Goal: Task Accomplishment & Management: Use online tool/utility

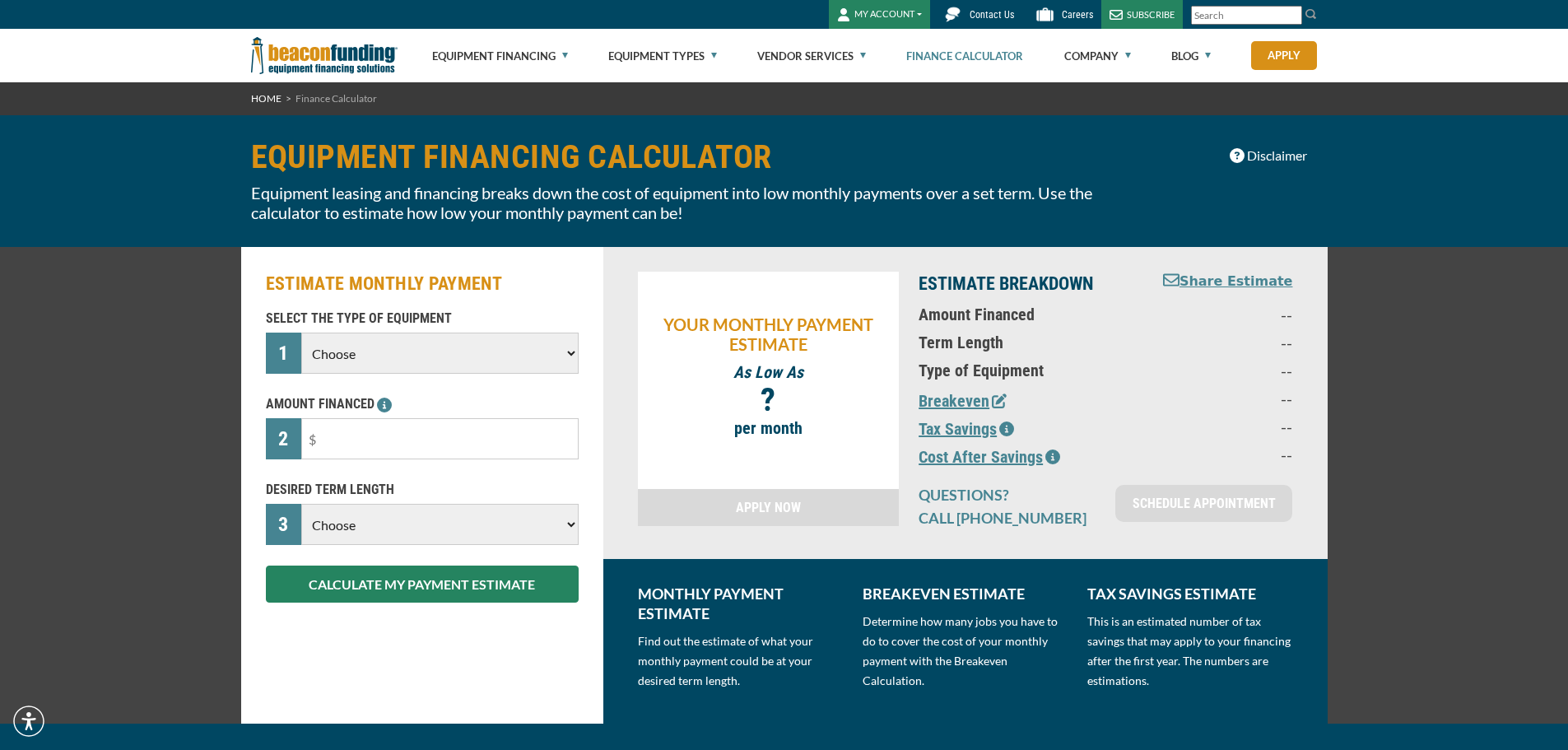
drag, startPoint x: 538, startPoint y: 341, endPoint x: 538, endPoint y: 350, distance: 9.0
click at [538, 341] on select "Choose Backhoe Boom/Bucket Truck Chipper Commercial Mower Crane DTG/DTF Printin…" at bounding box center [439, 353] width 276 height 42
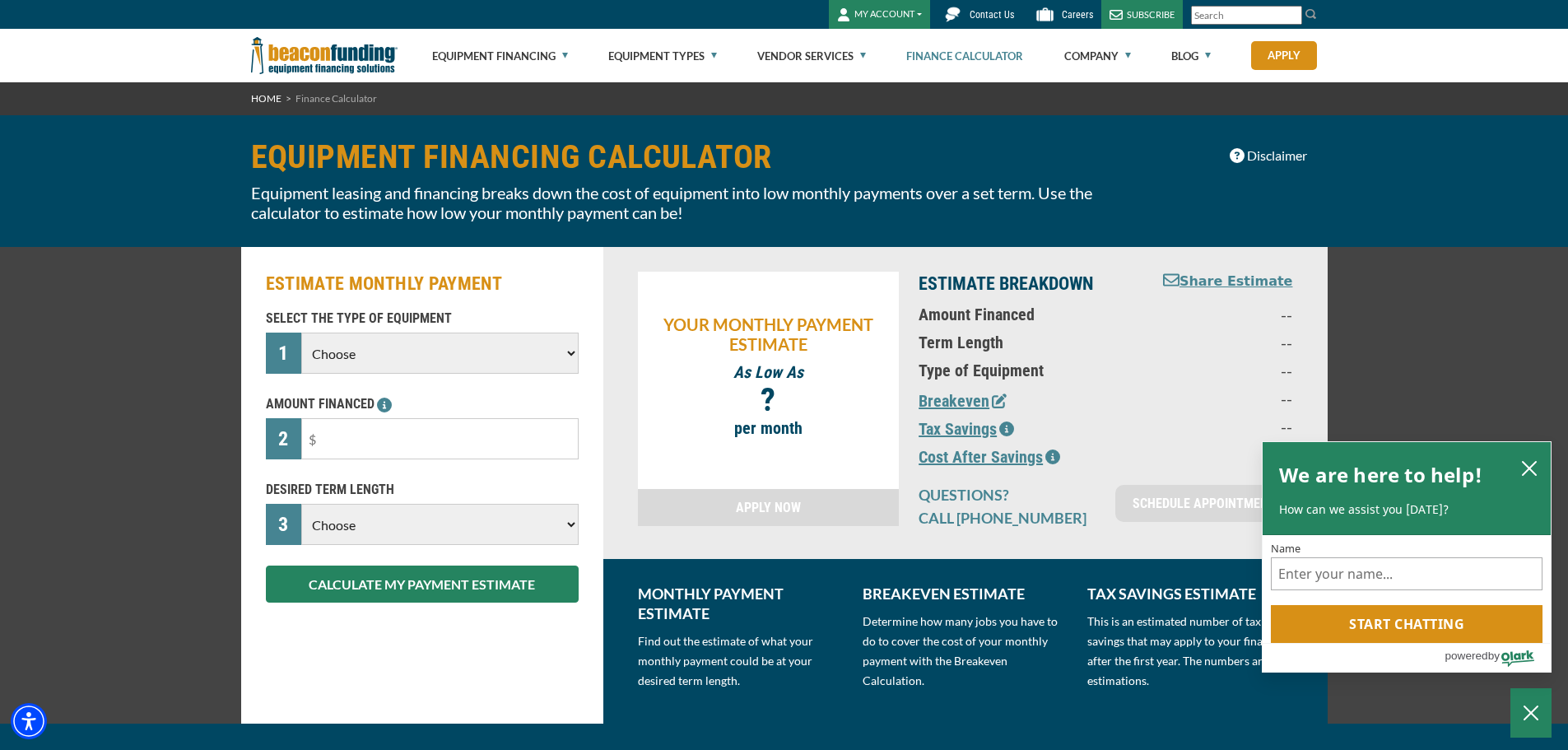
select select "5"
click at [301, 333] on select "Choose Backhoe Boom/Bucket Truck Chipper Commercial Mower Crane DTG/DTF Printin…" at bounding box center [439, 353] width 276 height 42
click at [460, 454] on input "text" at bounding box center [439, 439] width 276 height 42
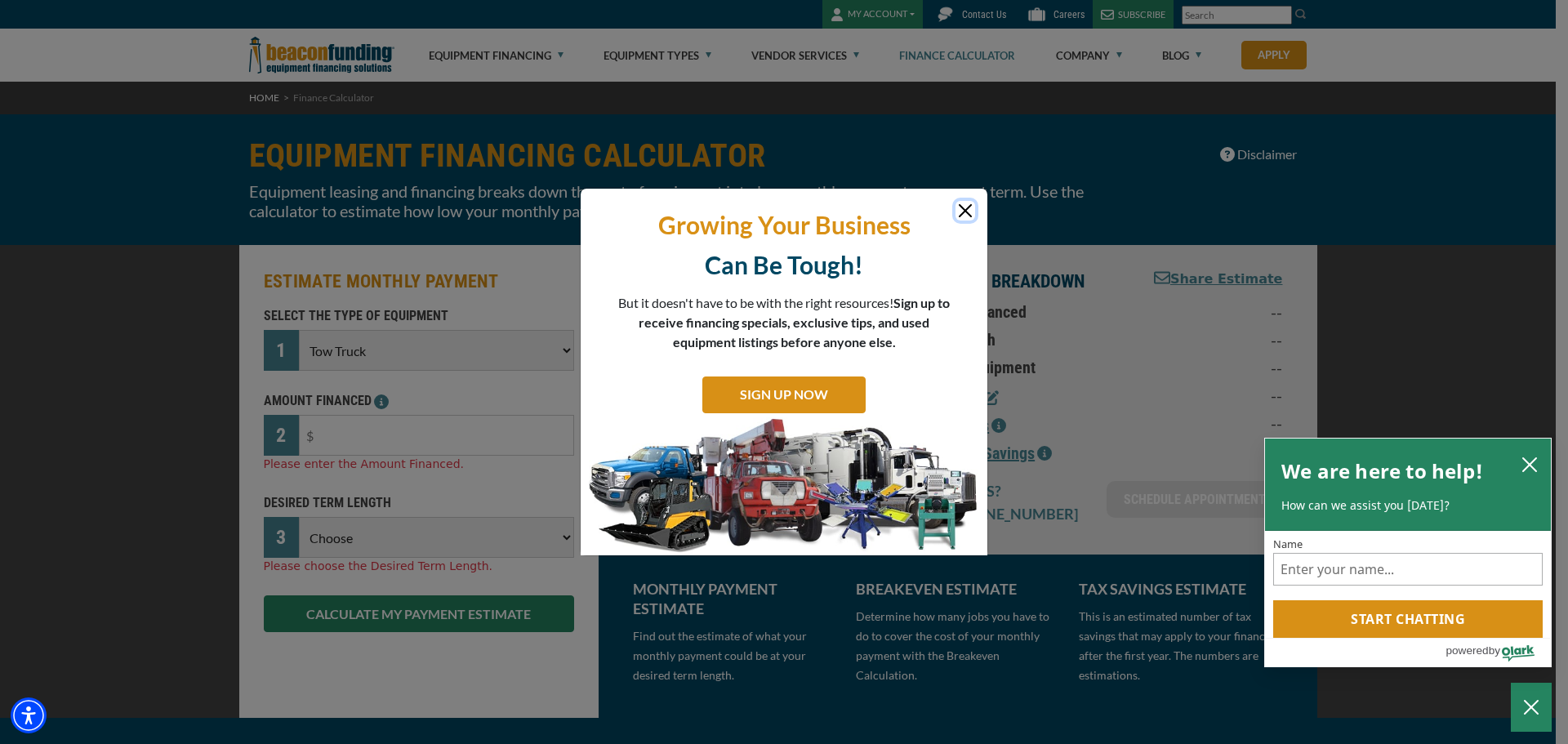
click at [961, 213] on button "Close" at bounding box center [965, 210] width 19 height 19
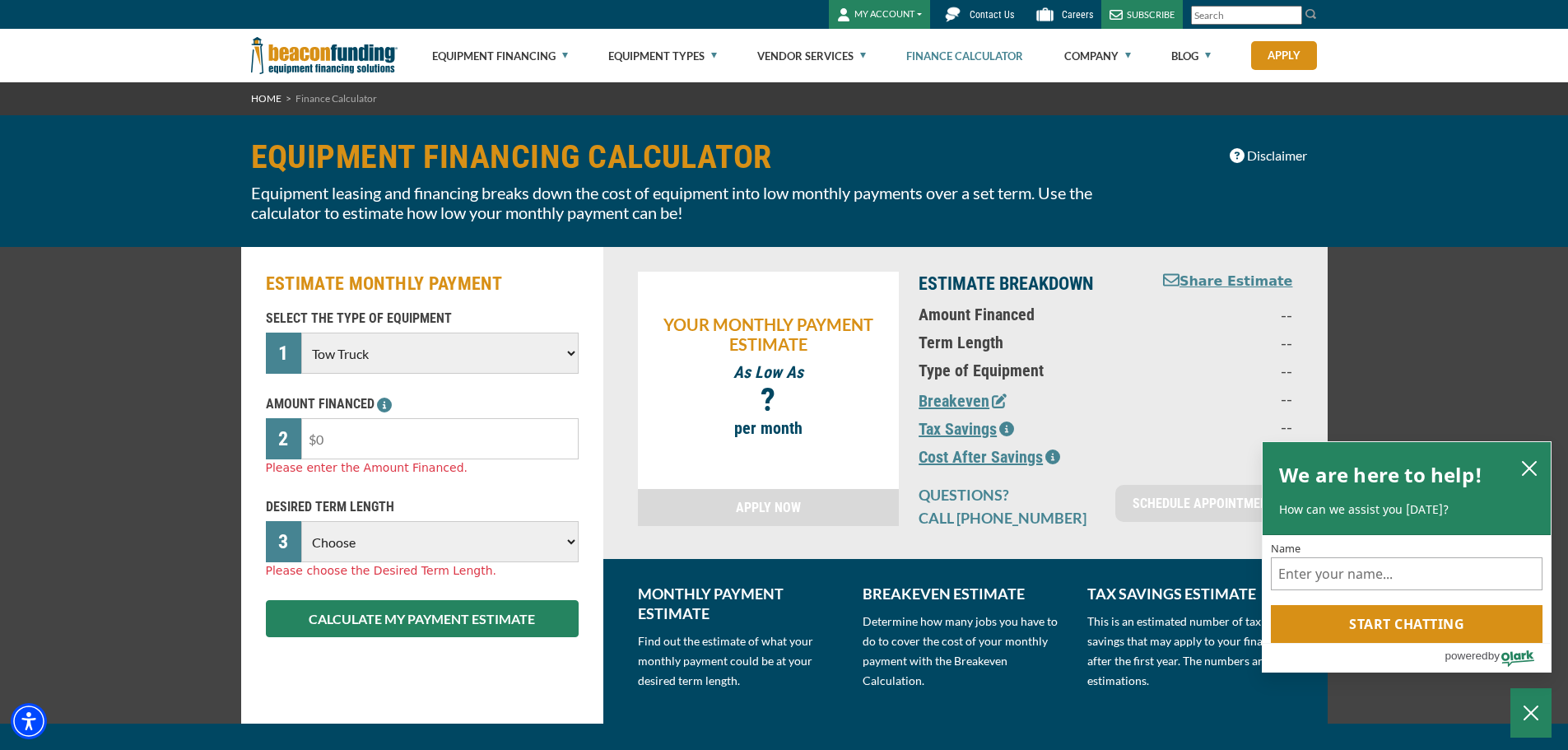
click at [472, 427] on input "text" at bounding box center [439, 439] width 276 height 42
click at [1530, 470] on icon "close chatbox" at bounding box center [1529, 468] width 16 height 16
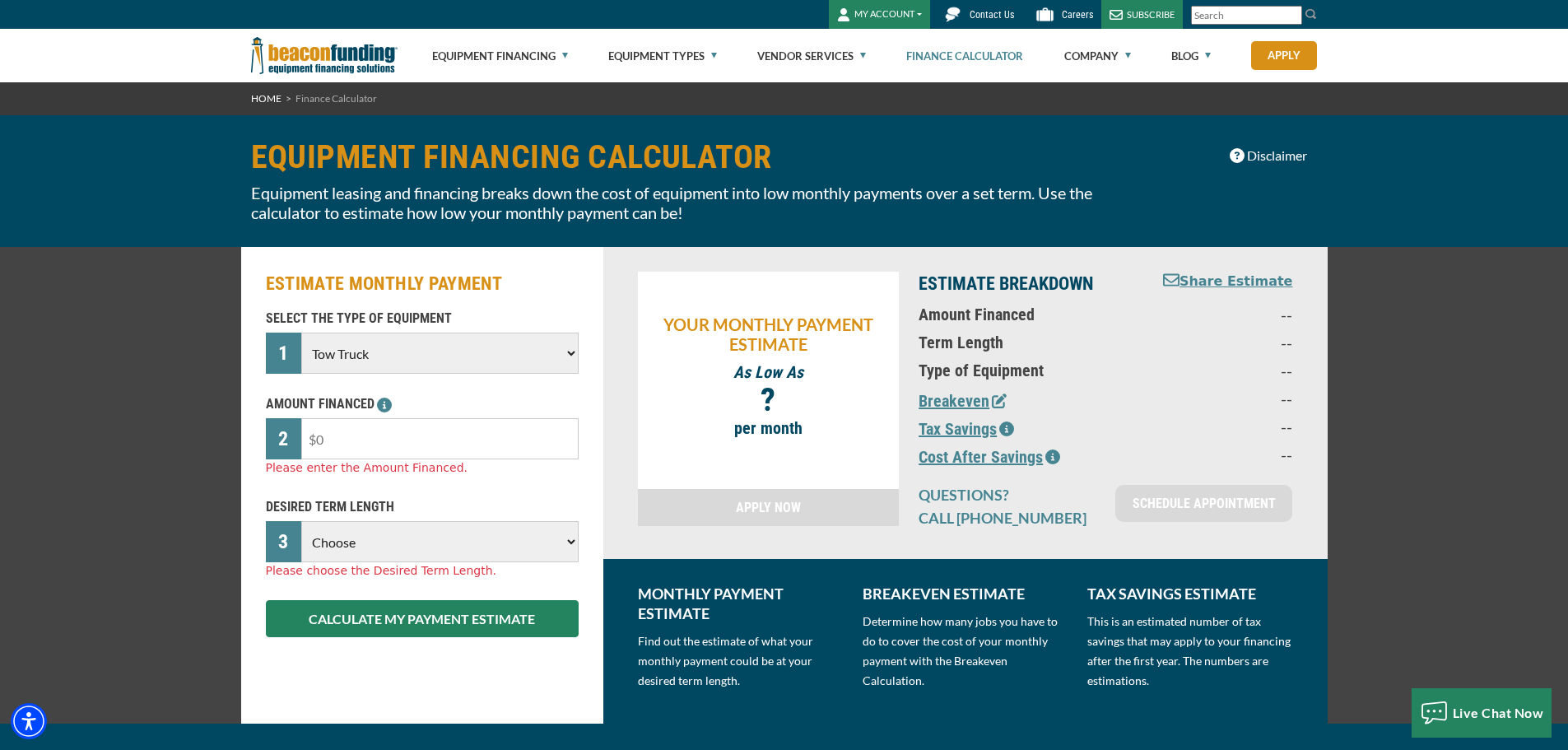
click at [377, 451] on input "text" at bounding box center [439, 439] width 276 height 42
click at [481, 445] on input "text" at bounding box center [439, 439] width 276 height 42
click at [460, 542] on select "Choose 36 Months 48 Months 60 Months" at bounding box center [439, 541] width 276 height 42
select select "36"
click at [301, 521] on select "Choose 36 Months 48 Months 60 Months" at bounding box center [439, 541] width 276 height 42
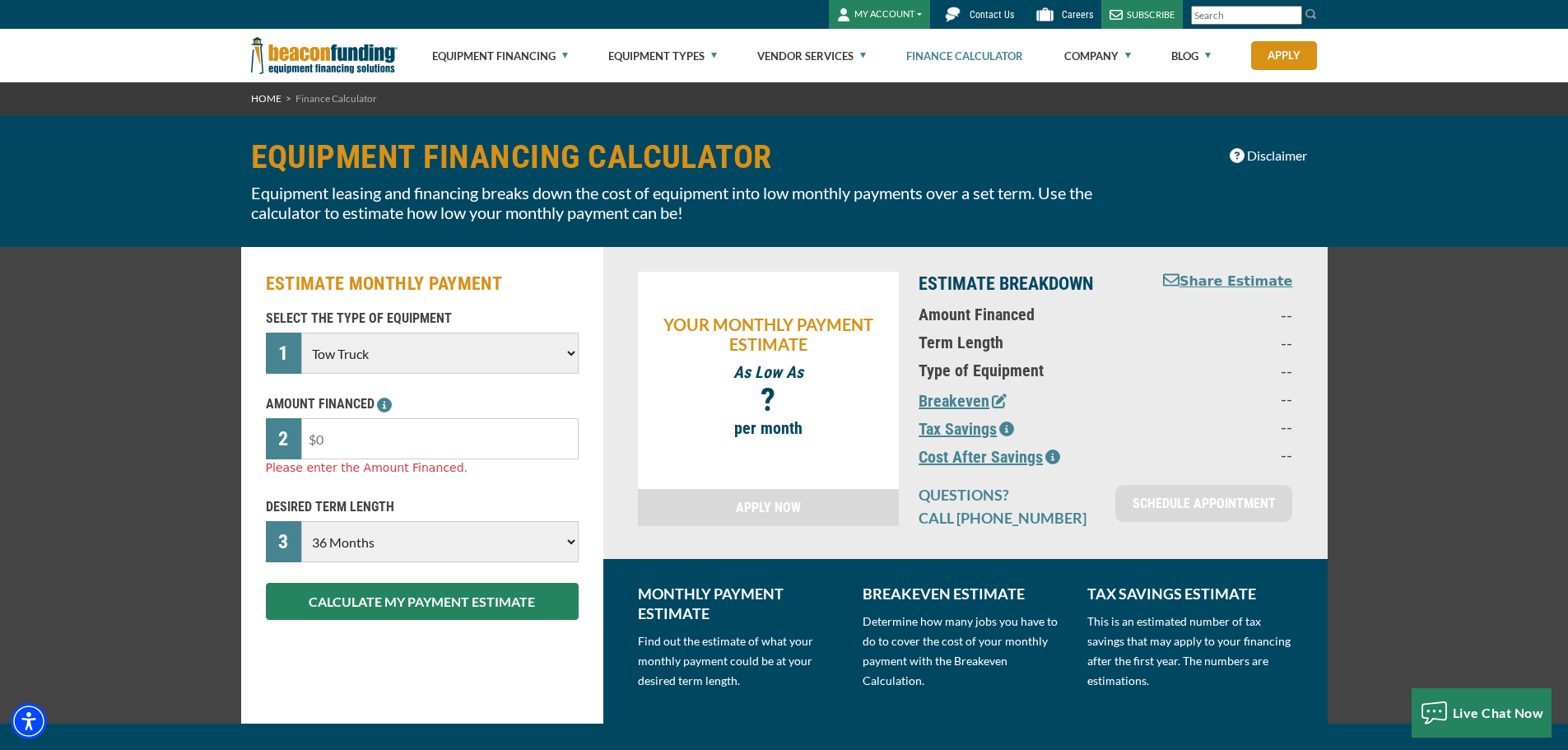
click at [445, 445] on input "text" at bounding box center [439, 439] width 276 height 42
click at [329, 432] on input "text" at bounding box center [439, 439] width 276 height 42
click at [321, 440] on input "text" at bounding box center [439, 439] width 276 height 42
click at [317, 440] on input "text" at bounding box center [439, 439] width 276 height 42
